Goal: Information Seeking & Learning: Learn about a topic

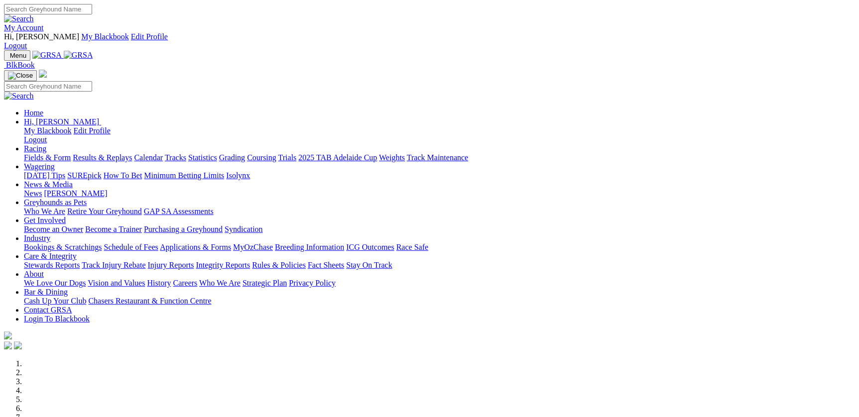
click at [46, 144] on link "Racing" at bounding box center [35, 148] width 22 height 8
click at [71, 153] on link "Fields & Form" at bounding box center [47, 157] width 47 height 8
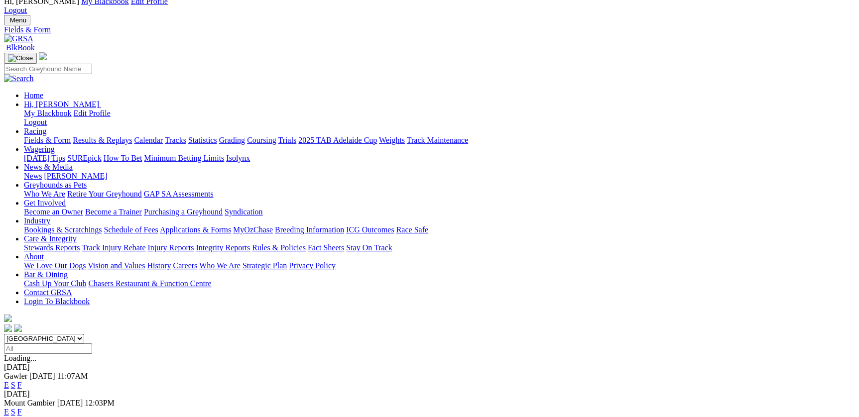
scroll to position [54, 0]
